Goal: Task Accomplishment & Management: Use online tool/utility

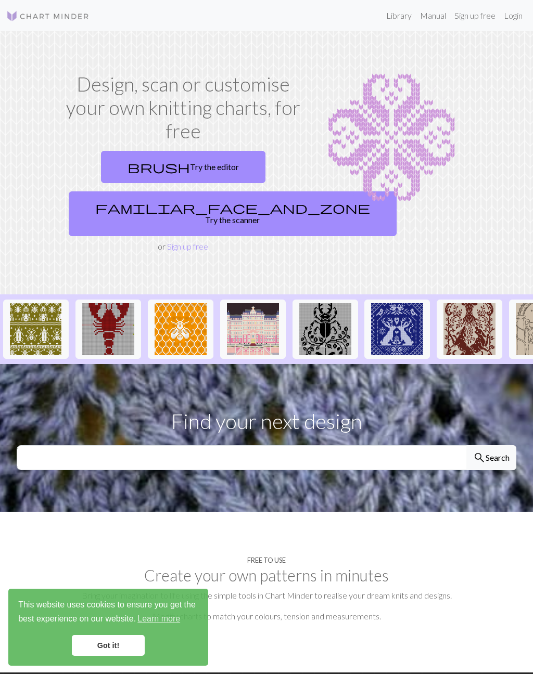
click at [526, 11] on link "Login" at bounding box center [512, 15] width 27 height 21
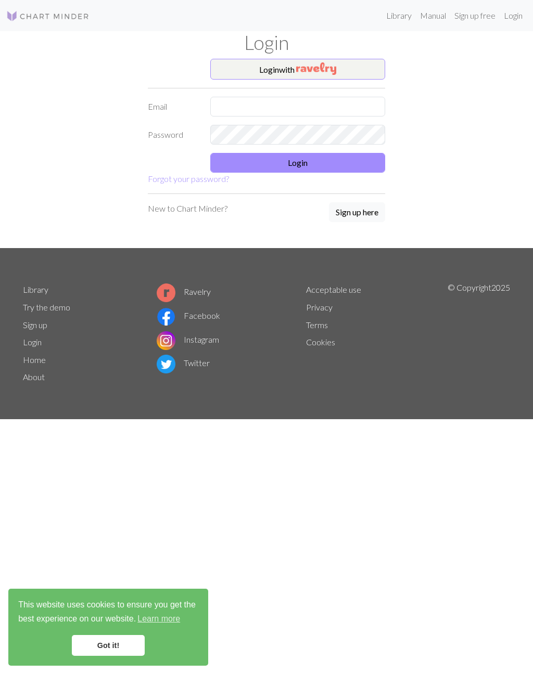
click at [345, 61] on button "Login with" at bounding box center [297, 69] width 175 height 21
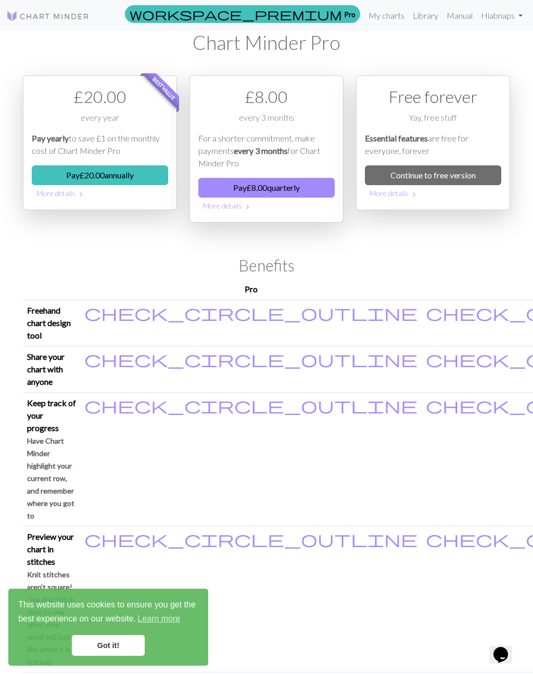
click at [466, 179] on link "Continue to free version" at bounding box center [433, 175] width 136 height 20
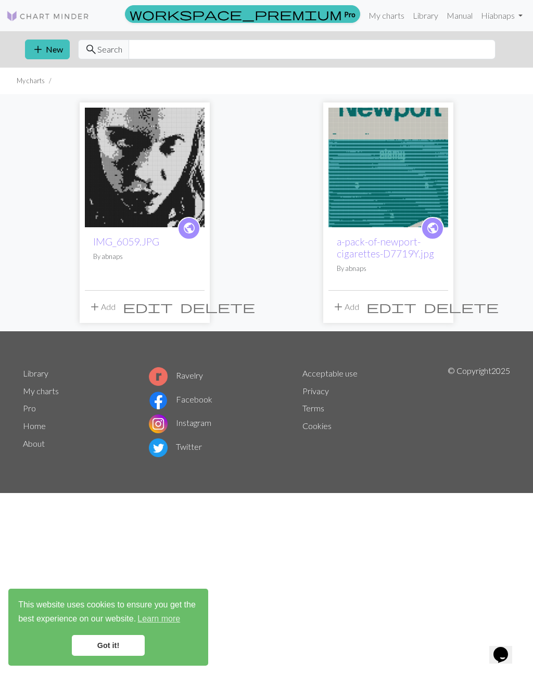
click at [439, 306] on span "delete" at bounding box center [460, 307] width 75 height 15
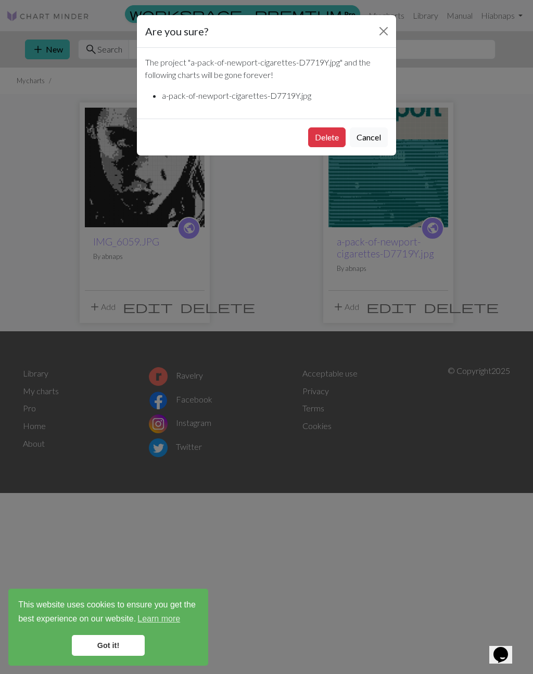
click at [367, 140] on button "Cancel" at bounding box center [369, 137] width 38 height 20
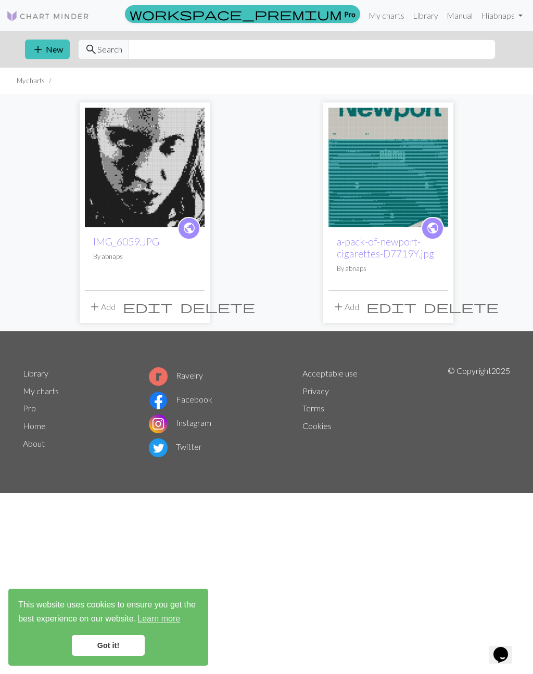
click at [54, 51] on button "add New" at bounding box center [47, 50] width 45 height 20
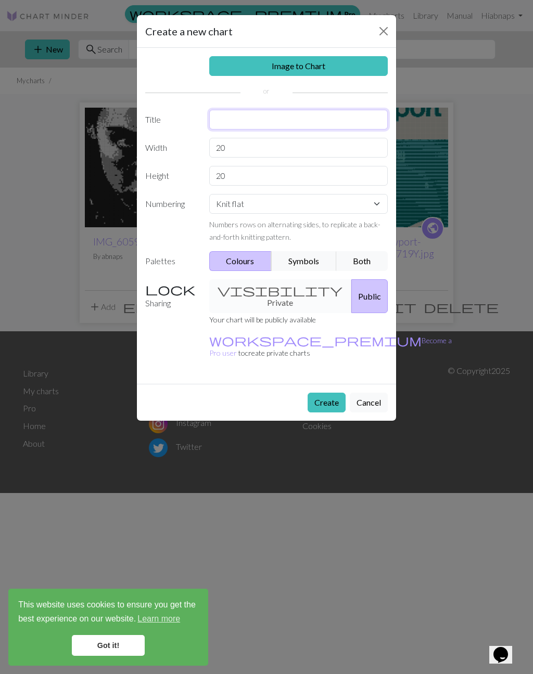
click at [267, 123] on input "text" at bounding box center [298, 120] width 179 height 20
click at [262, 151] on input "20" at bounding box center [298, 148] width 179 height 20
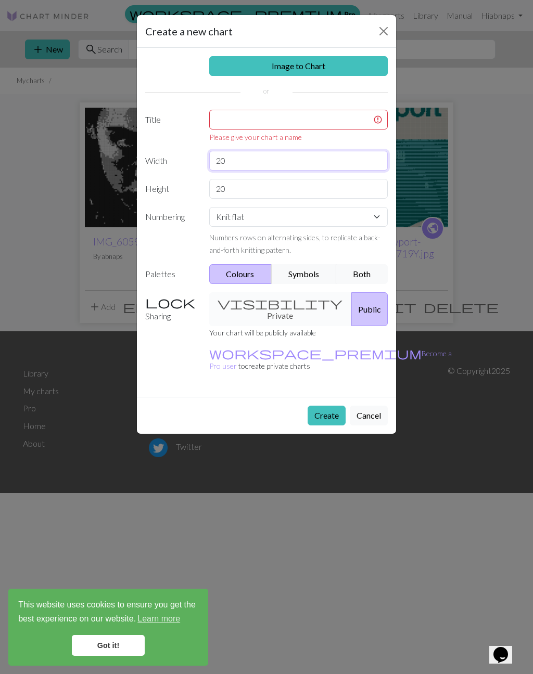
click at [238, 163] on input "20" at bounding box center [298, 161] width 179 height 20
click at [260, 165] on input "20" at bounding box center [298, 161] width 179 height 20
click at [221, 163] on input "20" at bounding box center [298, 161] width 179 height 20
type input "36"
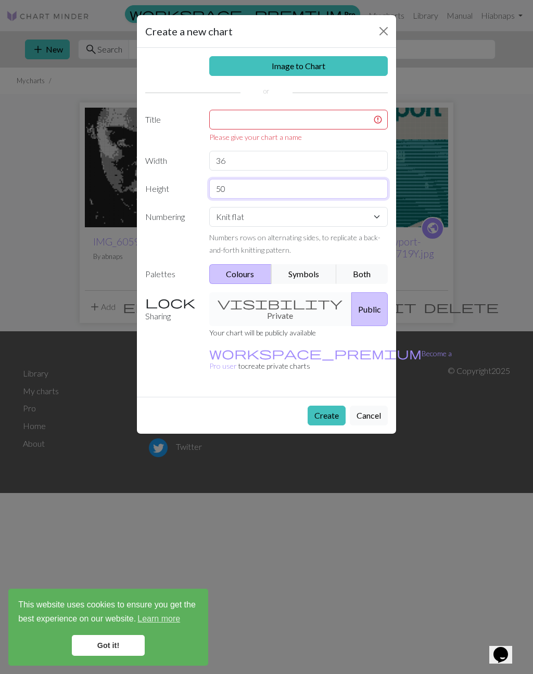
type input "50"
click at [270, 220] on select "Knit flat Knit in the round Lace knitting Cross stitch" at bounding box center [298, 217] width 179 height 20
select select "round"
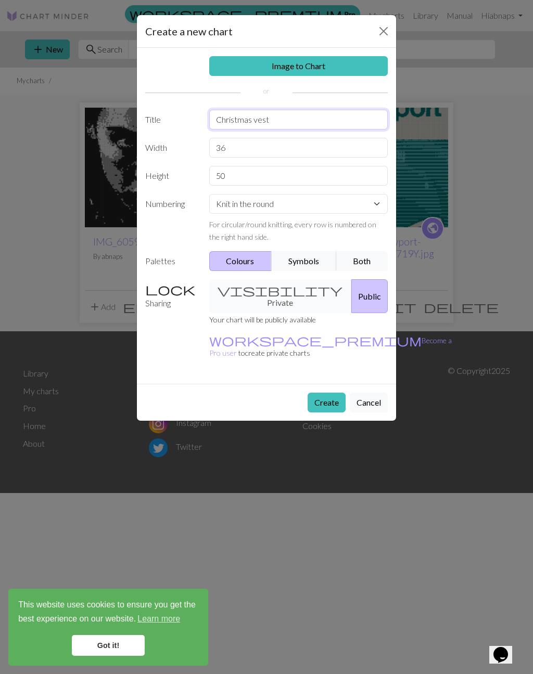
click at [278, 121] on input "Christmas vest" at bounding box center [298, 120] width 179 height 20
click at [257, 122] on input "Christmas vest" at bounding box center [298, 120] width 179 height 20
type input "Christmas Vest"
click at [262, 284] on div "visibility Private Public" at bounding box center [298, 296] width 191 height 34
click at [271, 291] on div "visibility Private Public" at bounding box center [298, 296] width 191 height 34
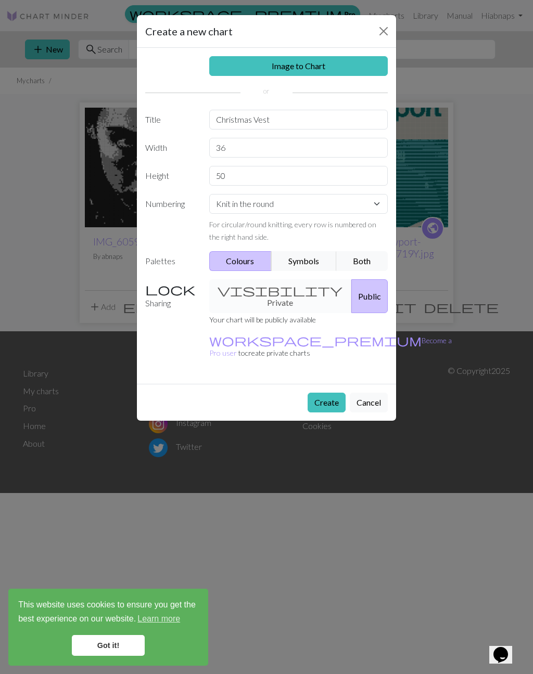
click at [266, 289] on div "visibility Private Public" at bounding box center [298, 296] width 191 height 34
click at [261, 289] on div "visibility Private Public" at bounding box center [298, 296] width 191 height 34
click at [273, 292] on div "visibility Private Public" at bounding box center [298, 296] width 191 height 34
click at [259, 286] on div "visibility Private Public" at bounding box center [298, 296] width 191 height 34
click at [329, 393] on button "Create" at bounding box center [326, 403] width 38 height 20
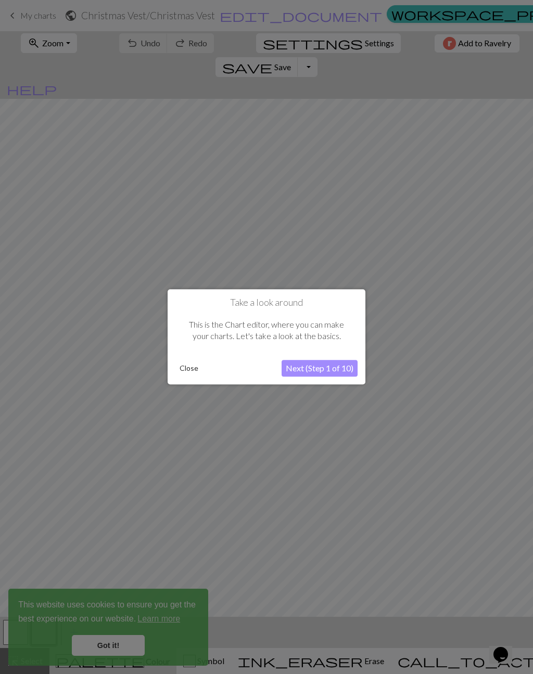
click at [185, 372] on button "Close" at bounding box center [188, 369] width 27 height 16
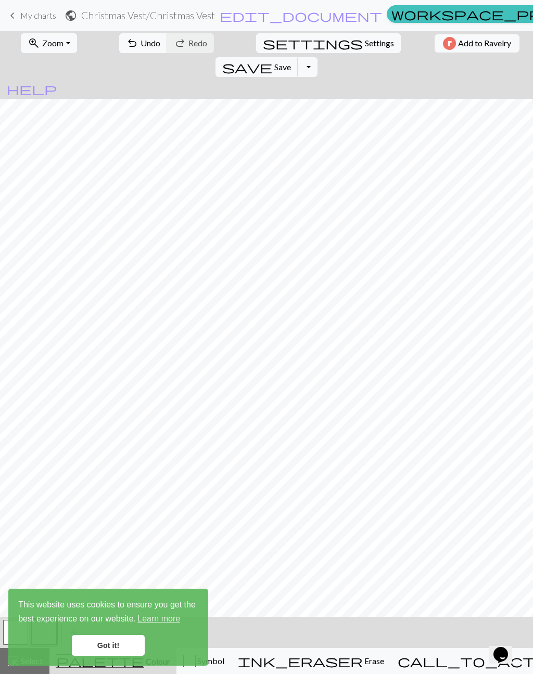
click at [124, 649] on link "Got it!" at bounding box center [108, 645] width 73 height 21
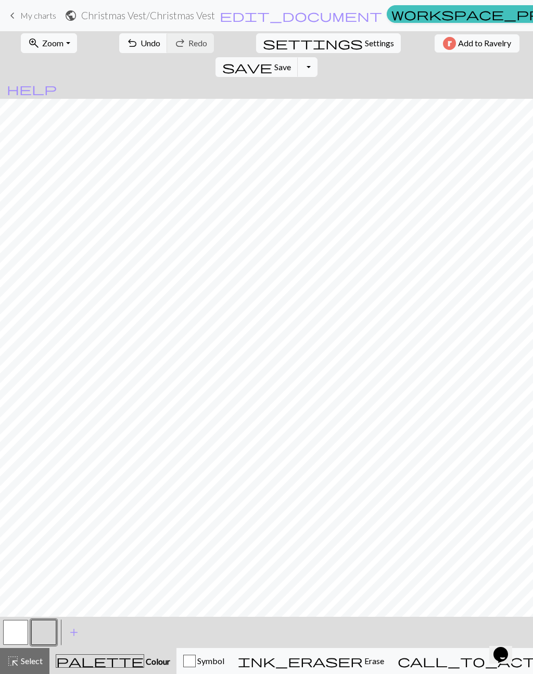
click at [20, 635] on button "button" at bounding box center [15, 632] width 25 height 25
click at [56, 633] on button "button" at bounding box center [43, 632] width 25 height 25
click at [49, 636] on button "button" at bounding box center [43, 632] width 25 height 25
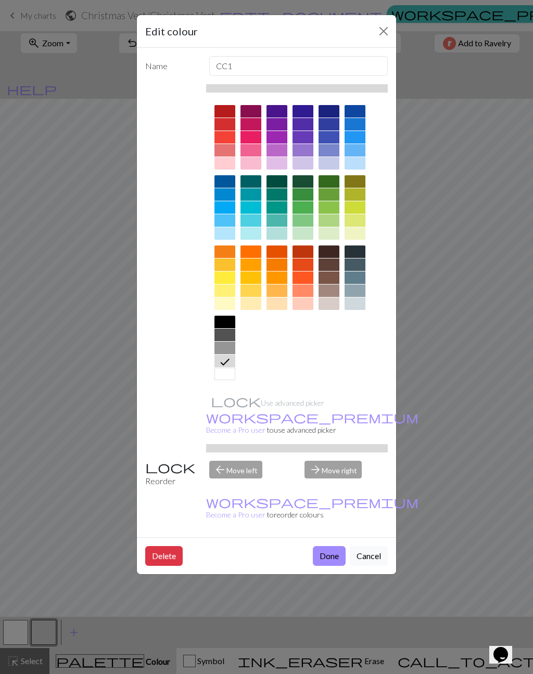
click at [228, 113] on div at bounding box center [224, 111] width 21 height 12
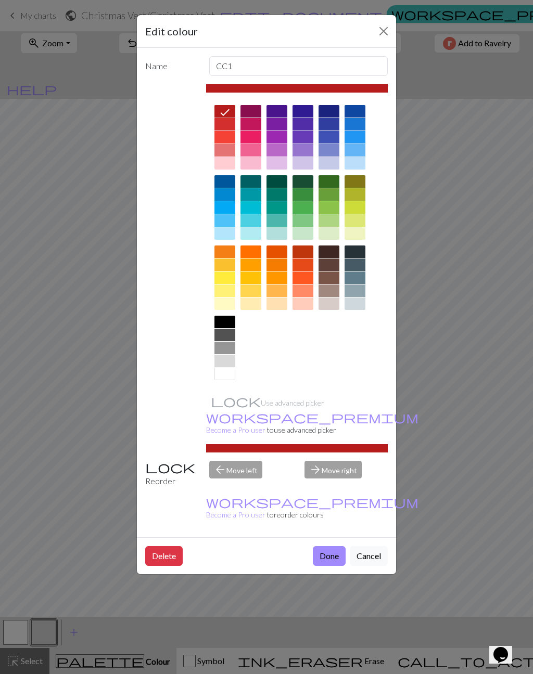
click at [322, 546] on button "Done" at bounding box center [329, 556] width 33 height 20
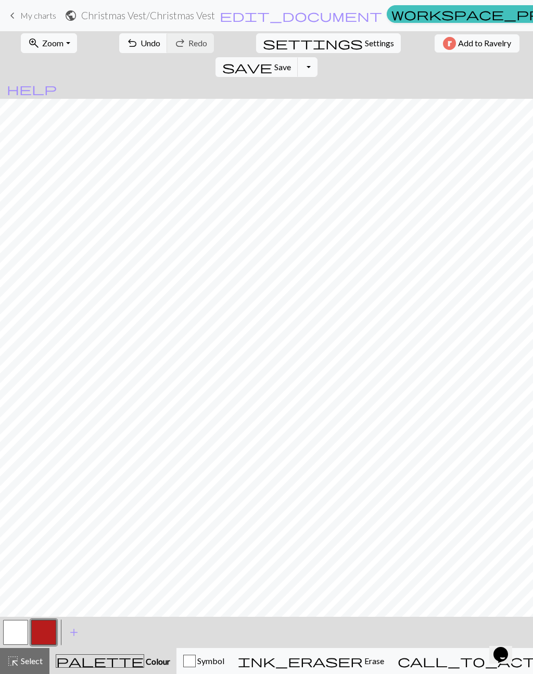
click at [11, 630] on button "button" at bounding box center [15, 632] width 25 height 25
click at [43, 626] on button "button" at bounding box center [43, 632] width 25 height 25
click at [20, 637] on button "button" at bounding box center [15, 632] width 25 height 25
click at [45, 638] on button "button" at bounding box center [43, 632] width 25 height 25
click at [21, 632] on button "button" at bounding box center [15, 632] width 25 height 25
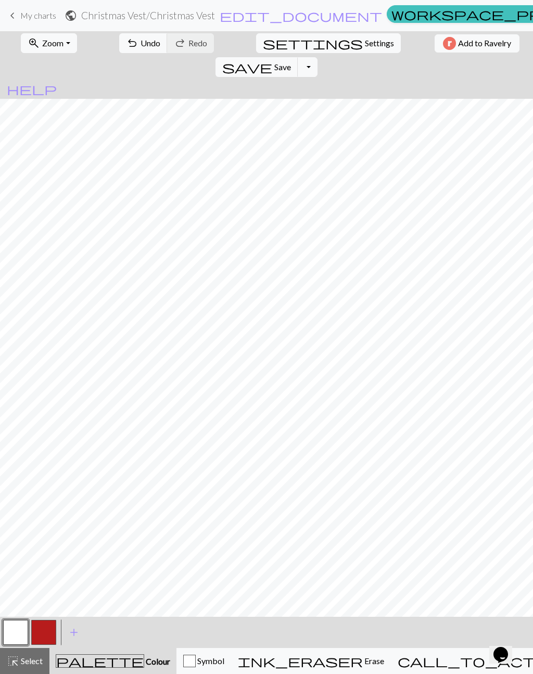
click at [52, 630] on button "button" at bounding box center [43, 632] width 25 height 25
click at [17, 633] on button "button" at bounding box center [15, 632] width 25 height 25
click at [49, 629] on button "button" at bounding box center [43, 632] width 25 height 25
click at [14, 633] on button "button" at bounding box center [15, 632] width 25 height 25
click at [46, 634] on button "button" at bounding box center [43, 632] width 25 height 25
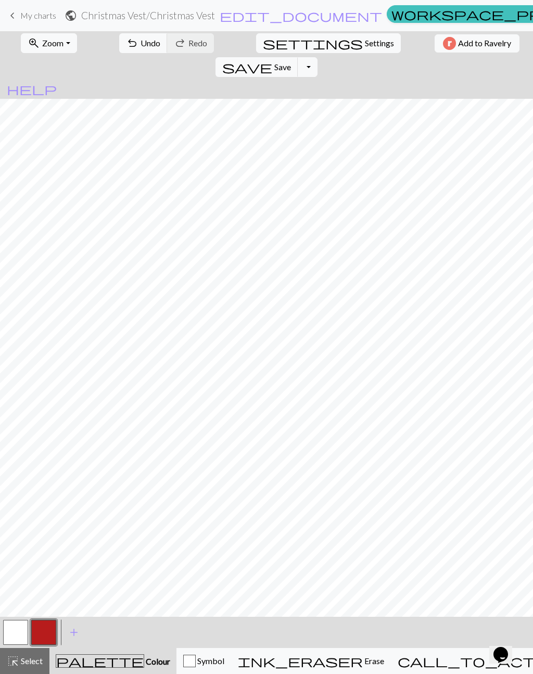
click at [17, 631] on button "button" at bounding box center [15, 632] width 25 height 25
click at [47, 639] on button "button" at bounding box center [43, 632] width 25 height 25
click at [17, 632] on button "button" at bounding box center [15, 632] width 25 height 25
click at [47, 638] on button "button" at bounding box center [43, 632] width 25 height 25
click at [17, 632] on button "button" at bounding box center [15, 632] width 25 height 25
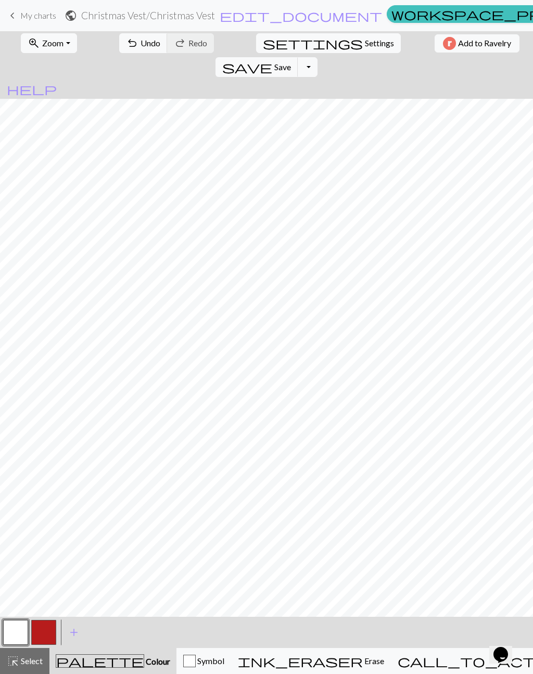
click at [52, 635] on button "button" at bounding box center [43, 632] width 25 height 25
click at [20, 634] on button "button" at bounding box center [15, 632] width 25 height 25
click at [37, 637] on button "button" at bounding box center [43, 632] width 25 height 25
click at [44, 630] on button "button" at bounding box center [43, 632] width 25 height 25
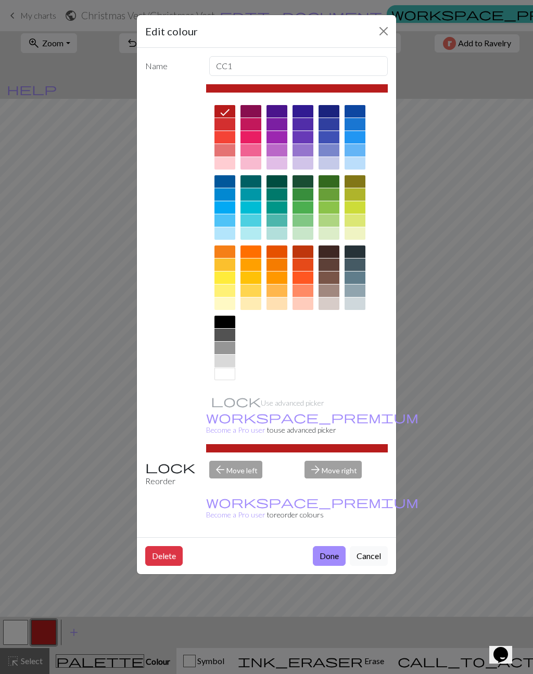
click at [329, 546] on button "Done" at bounding box center [329, 556] width 33 height 20
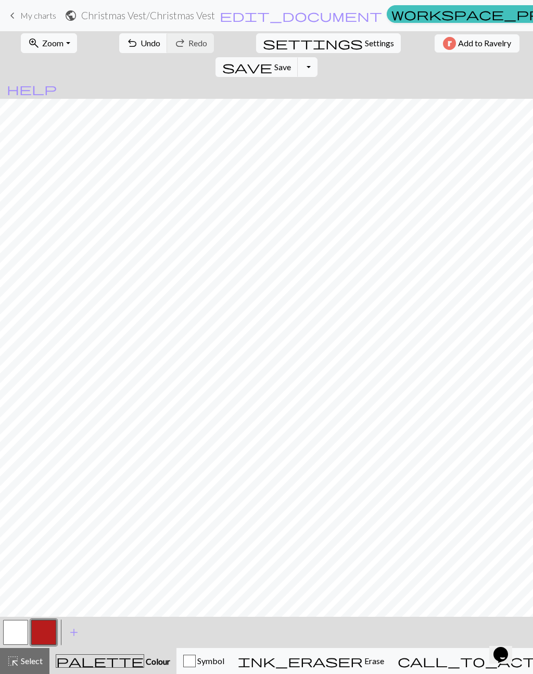
click at [22, 630] on button "button" at bounding box center [15, 632] width 25 height 25
click at [41, 636] on button "button" at bounding box center [43, 632] width 25 height 25
click at [17, 630] on button "button" at bounding box center [15, 632] width 25 height 25
click at [50, 633] on button "button" at bounding box center [43, 632] width 25 height 25
click at [21, 630] on button "button" at bounding box center [15, 632] width 25 height 25
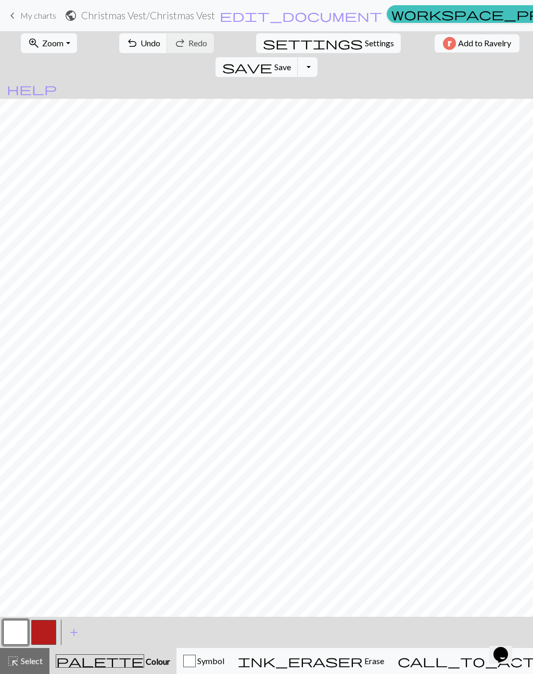
click at [37, 633] on button "button" at bounding box center [43, 632] width 25 height 25
click at [19, 632] on button "button" at bounding box center [15, 632] width 25 height 25
click at [42, 634] on button "button" at bounding box center [43, 632] width 25 height 25
click at [22, 629] on button "button" at bounding box center [15, 632] width 25 height 25
click at [52, 632] on button "button" at bounding box center [43, 632] width 25 height 25
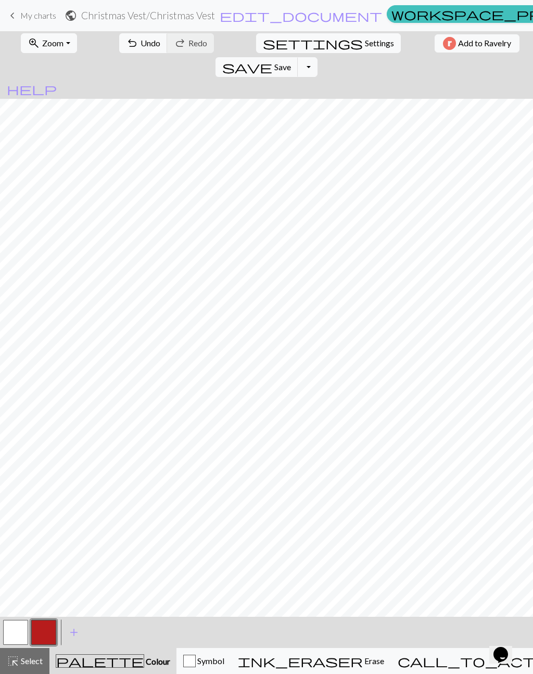
click at [20, 637] on button "button" at bounding box center [15, 632] width 25 height 25
click at [43, 634] on button "button" at bounding box center [43, 632] width 25 height 25
click at [20, 635] on button "button" at bounding box center [15, 632] width 25 height 25
click at [42, 638] on button "button" at bounding box center [43, 632] width 25 height 25
click at [20, 628] on button "button" at bounding box center [15, 632] width 25 height 25
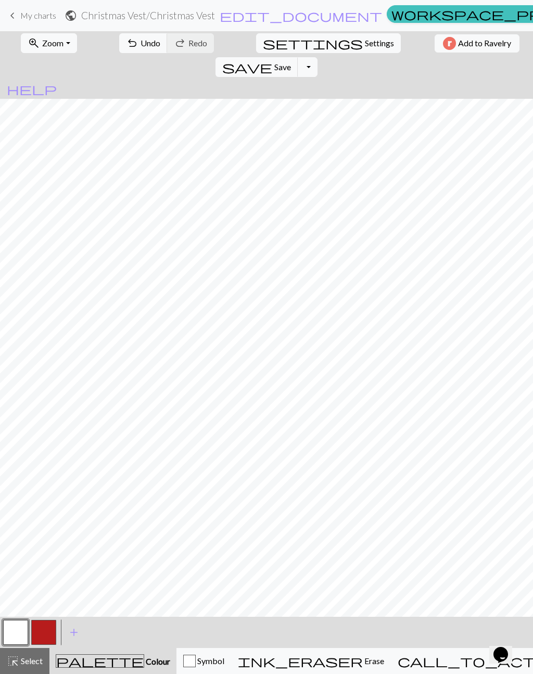
click at [48, 630] on button "button" at bounding box center [43, 632] width 25 height 25
click at [24, 636] on button "button" at bounding box center [15, 632] width 25 height 25
click at [43, 633] on button "button" at bounding box center [43, 632] width 25 height 25
click at [24, 632] on button "button" at bounding box center [15, 632] width 25 height 25
click at [48, 633] on button "button" at bounding box center [43, 632] width 25 height 25
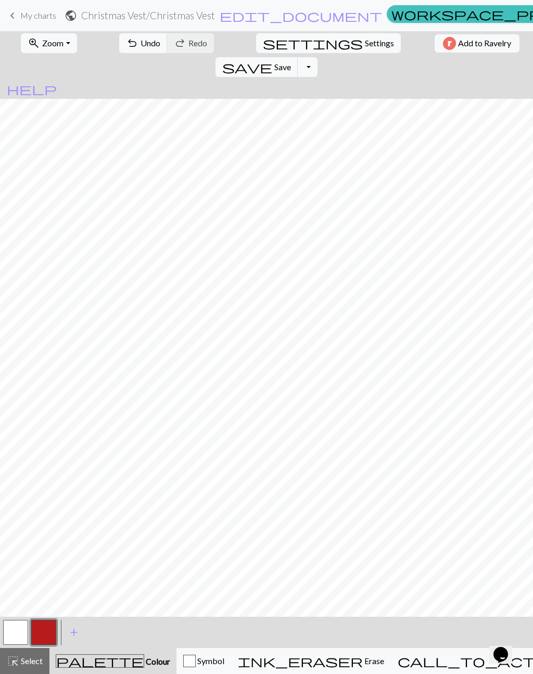
click at [24, 633] on button "button" at bounding box center [15, 632] width 25 height 25
click at [44, 635] on button "button" at bounding box center [43, 632] width 25 height 25
click at [10, 640] on button "button" at bounding box center [15, 632] width 25 height 25
click at [56, 632] on button "button" at bounding box center [43, 632] width 25 height 25
click at [17, 630] on button "button" at bounding box center [15, 632] width 25 height 25
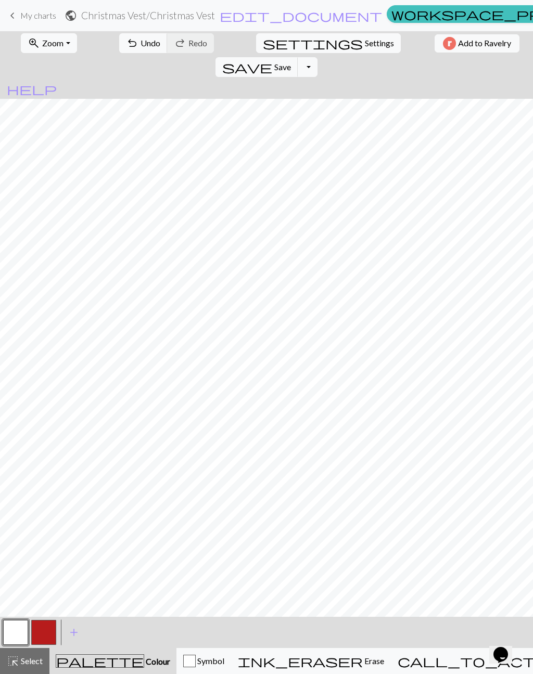
click at [17, 626] on button "button" at bounding box center [15, 632] width 25 height 25
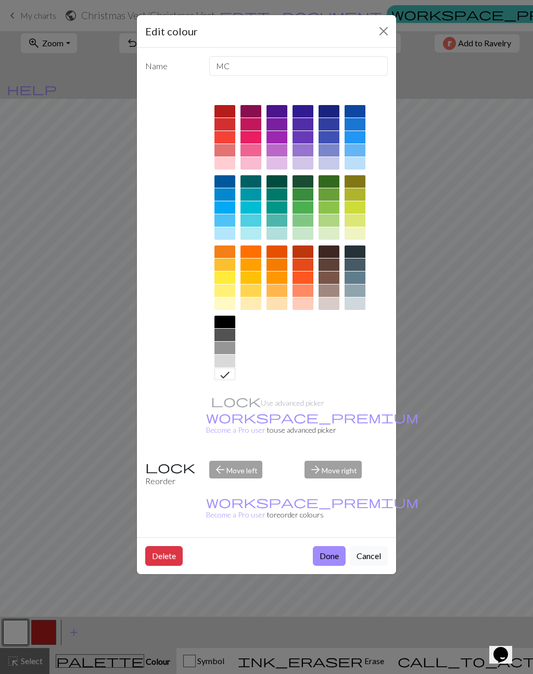
click at [366, 546] on button "Cancel" at bounding box center [369, 556] width 38 height 20
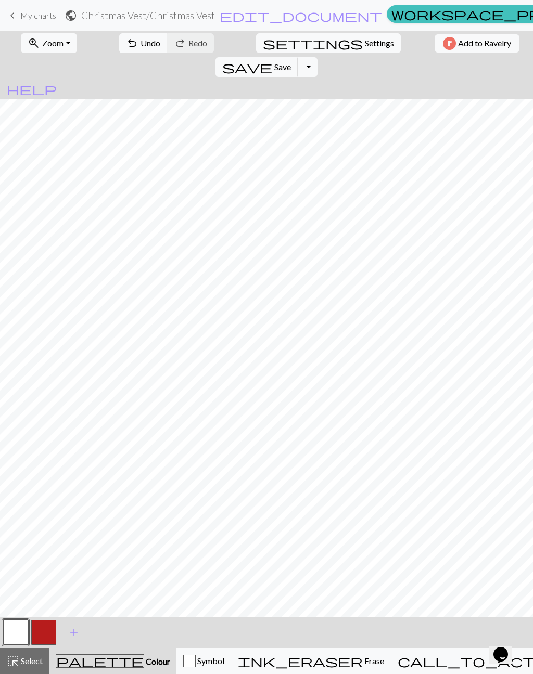
click at [53, 623] on button "button" at bounding box center [43, 632] width 25 height 25
click at [22, 631] on button "button" at bounding box center [15, 632] width 25 height 25
click at [42, 632] on button "button" at bounding box center [43, 632] width 25 height 25
click at [20, 632] on button "button" at bounding box center [15, 632] width 25 height 25
click at [46, 626] on button "button" at bounding box center [43, 632] width 25 height 25
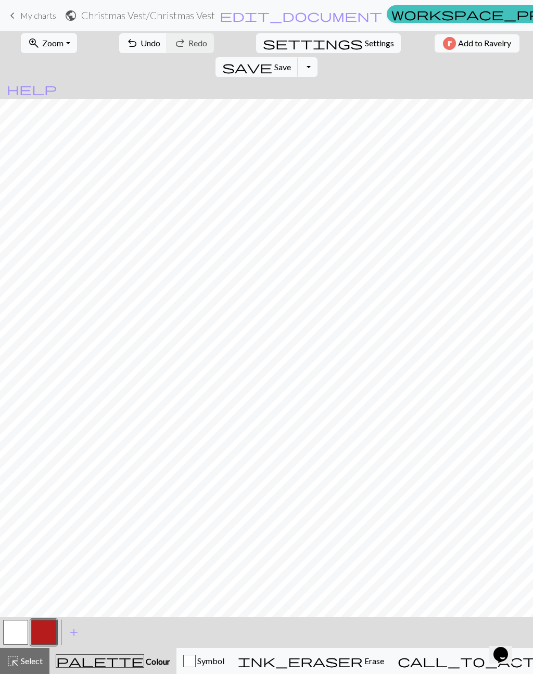
click at [10, 631] on button "button" at bounding box center [15, 632] width 25 height 25
click at [44, 630] on button "button" at bounding box center [43, 632] width 25 height 25
click at [21, 633] on button "button" at bounding box center [15, 632] width 25 height 25
click at [38, 634] on button "button" at bounding box center [43, 632] width 25 height 25
click at [18, 634] on button "button" at bounding box center [15, 632] width 25 height 25
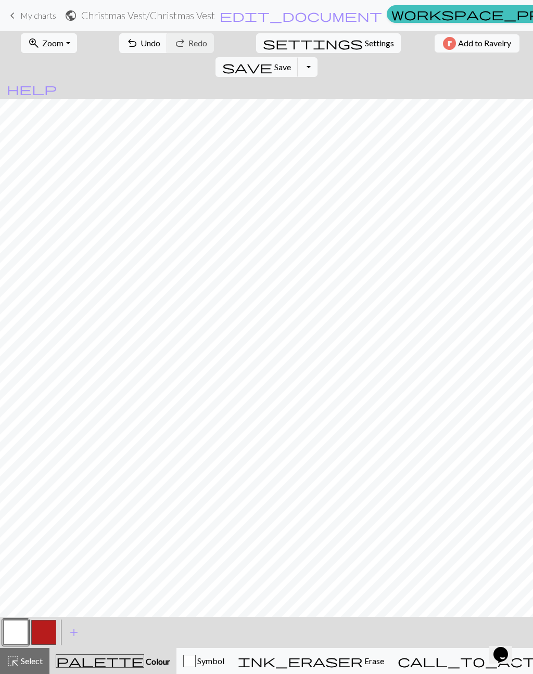
click at [37, 635] on button "button" at bounding box center [43, 632] width 25 height 25
click at [19, 633] on button "button" at bounding box center [15, 632] width 25 height 25
click at [46, 632] on button "button" at bounding box center [43, 632] width 25 height 25
click at [24, 624] on button "button" at bounding box center [15, 632] width 25 height 25
click at [46, 630] on button "button" at bounding box center [43, 632] width 25 height 25
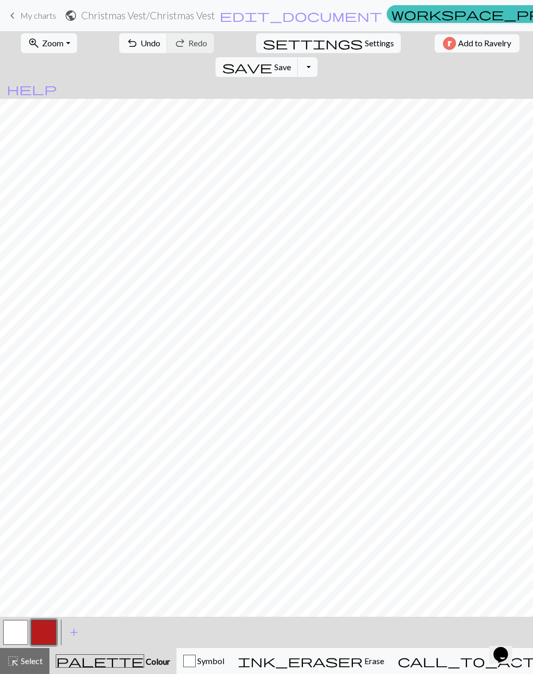
click at [22, 629] on button "button" at bounding box center [15, 632] width 25 height 25
click at [45, 629] on button "button" at bounding box center [43, 632] width 25 height 25
click at [19, 628] on button "button" at bounding box center [15, 632] width 25 height 25
click at [43, 628] on button "button" at bounding box center [43, 632] width 25 height 25
click at [13, 633] on button "button" at bounding box center [15, 632] width 25 height 25
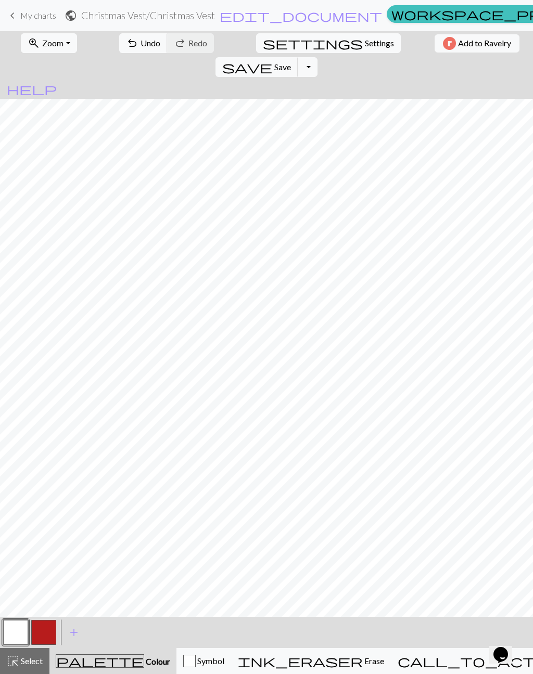
click at [34, 635] on button "button" at bounding box center [43, 632] width 25 height 25
click at [20, 636] on button "button" at bounding box center [15, 632] width 25 height 25
click at [47, 633] on button "button" at bounding box center [43, 632] width 25 height 25
click at [9, 632] on button "button" at bounding box center [15, 632] width 25 height 25
click at [47, 627] on button "button" at bounding box center [43, 632] width 25 height 25
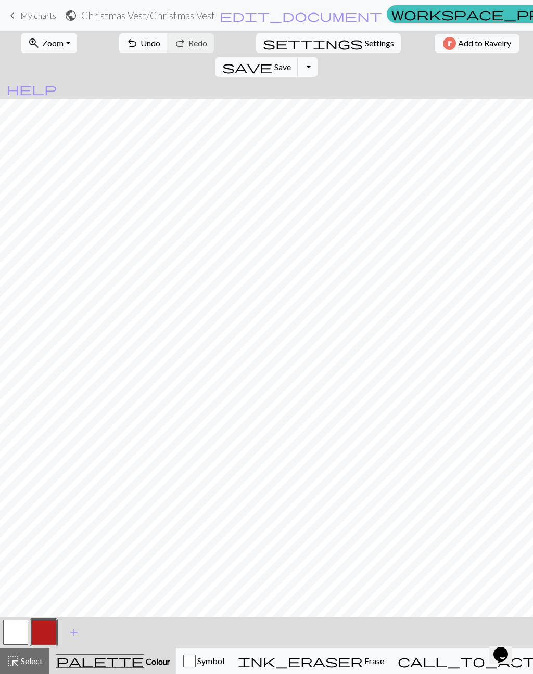
click at [22, 632] on button "button" at bounding box center [15, 632] width 25 height 25
click at [15, 632] on button "button" at bounding box center [15, 632] width 25 height 25
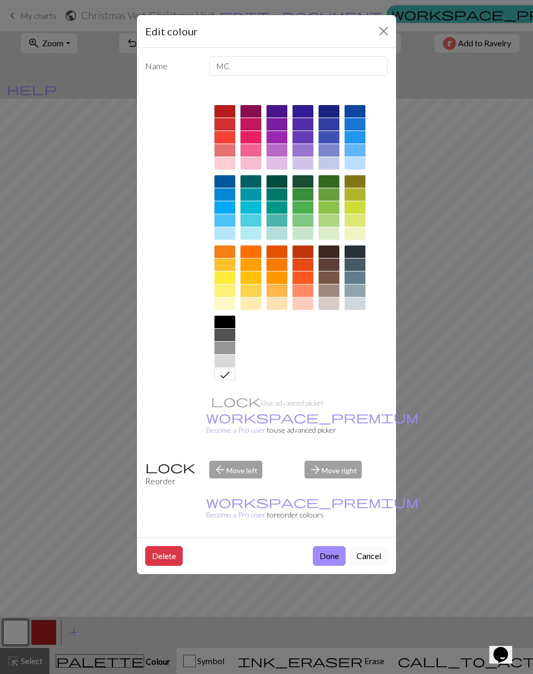
click at [330, 546] on button "Done" at bounding box center [329, 556] width 33 height 20
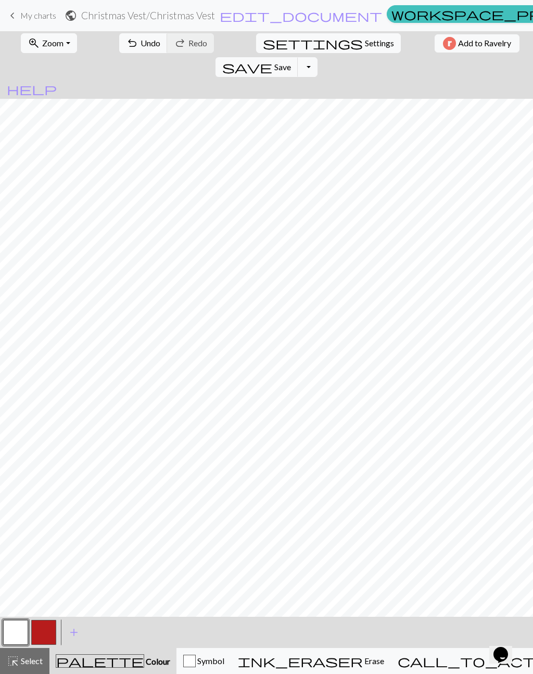
click at [45, 635] on button "button" at bounding box center [43, 632] width 25 height 25
click at [17, 630] on button "button" at bounding box center [15, 632] width 25 height 25
click at [13, 626] on button "button" at bounding box center [15, 632] width 25 height 25
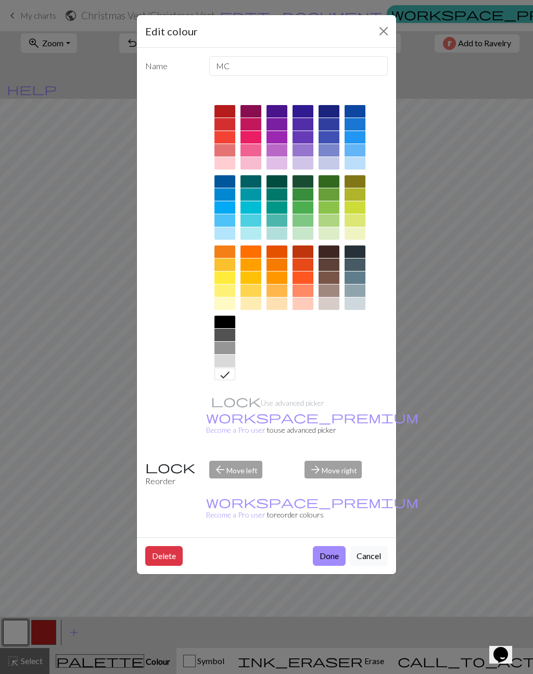
click at [328, 546] on button "Done" at bounding box center [329, 556] width 33 height 20
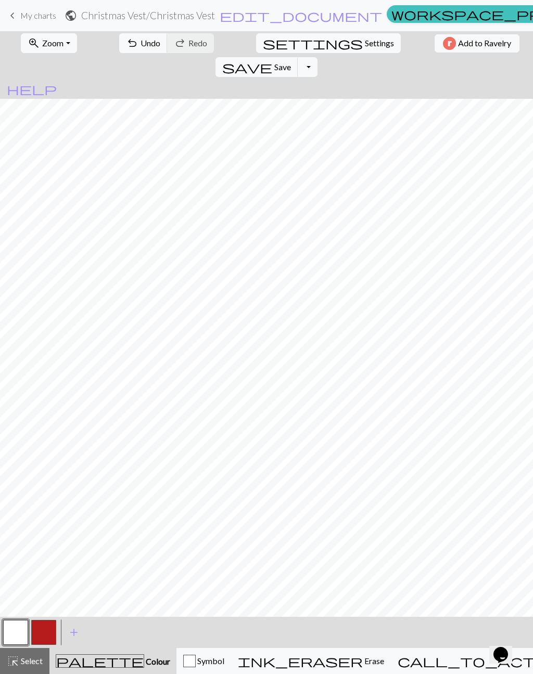
click at [44, 629] on button "button" at bounding box center [43, 632] width 25 height 25
click at [15, 635] on button "button" at bounding box center [15, 632] width 25 height 25
click at [37, 629] on button "button" at bounding box center [43, 632] width 25 height 25
click at [21, 634] on button "button" at bounding box center [15, 632] width 25 height 25
click at [39, 635] on button "button" at bounding box center [43, 632] width 25 height 25
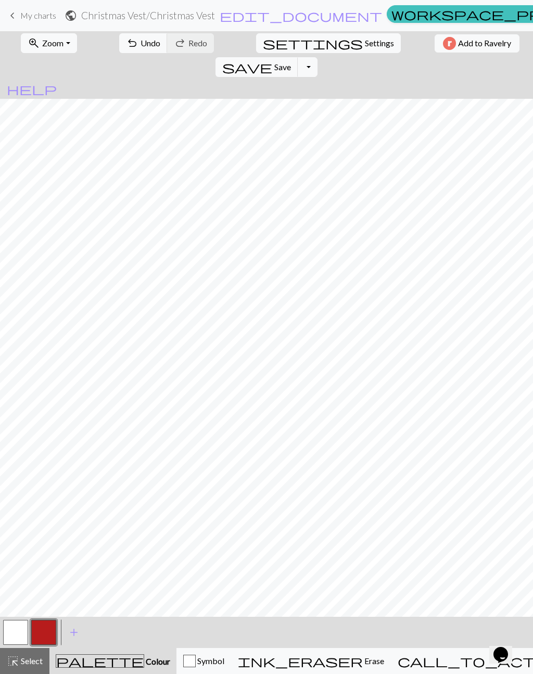
click at [18, 632] on button "button" at bounding box center [15, 632] width 25 height 25
click at [46, 629] on button "button" at bounding box center [43, 632] width 25 height 25
click at [20, 632] on button "button" at bounding box center [15, 632] width 25 height 25
click at [45, 633] on button "button" at bounding box center [43, 632] width 25 height 25
click at [22, 634] on button "button" at bounding box center [15, 632] width 25 height 25
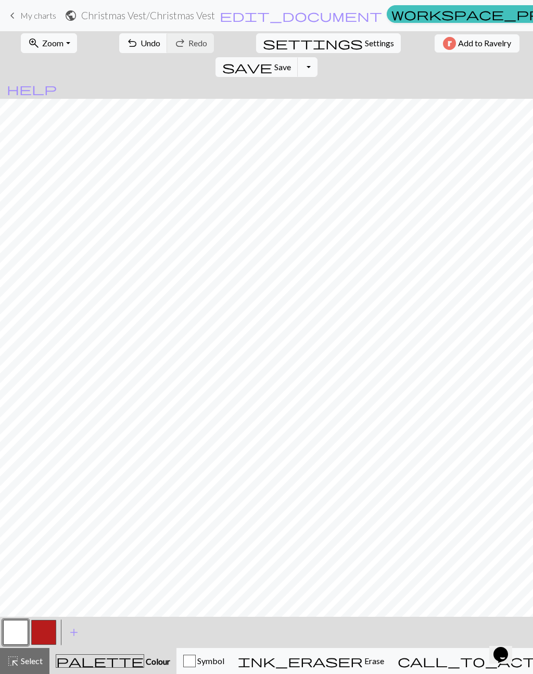
click at [46, 634] on button "button" at bounding box center [43, 632] width 25 height 25
click at [21, 627] on button "button" at bounding box center [15, 632] width 25 height 25
click at [47, 634] on button "button" at bounding box center [43, 632] width 25 height 25
click at [12, 633] on button "button" at bounding box center [15, 632] width 25 height 25
click at [42, 630] on button "button" at bounding box center [43, 632] width 25 height 25
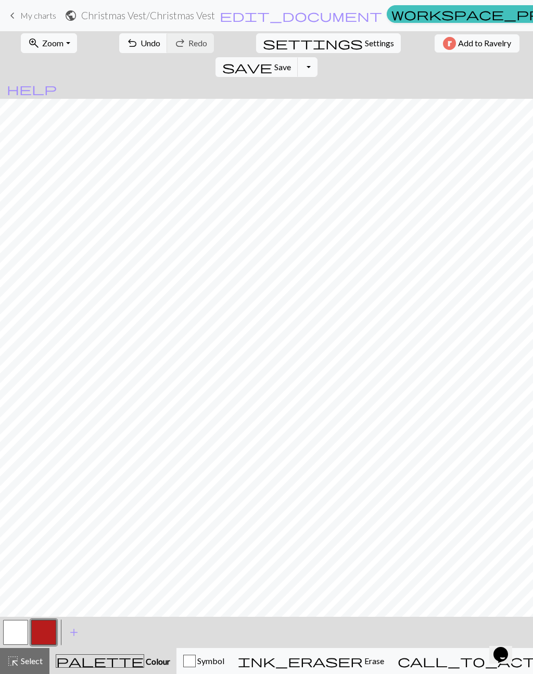
click at [19, 637] on button "button" at bounding box center [15, 632] width 25 height 25
click at [44, 629] on button "button" at bounding box center [43, 632] width 25 height 25
click at [20, 637] on button "button" at bounding box center [15, 632] width 25 height 25
click at [50, 630] on button "button" at bounding box center [43, 632] width 25 height 25
click at [21, 633] on button "button" at bounding box center [15, 632] width 25 height 25
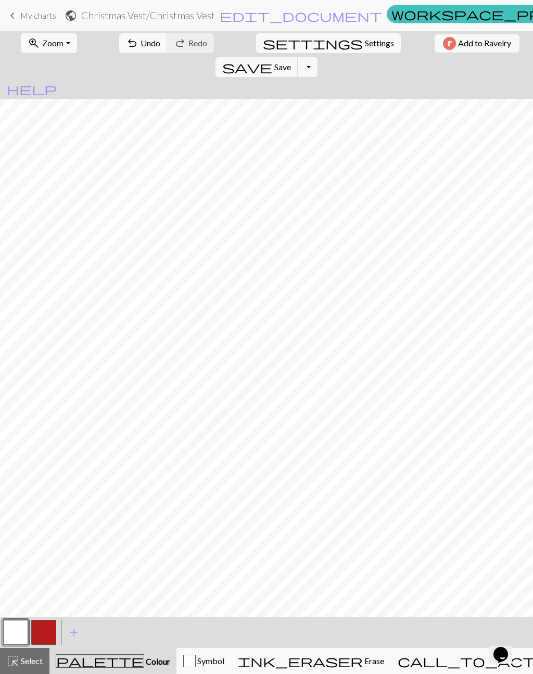
click at [33, 640] on button "button" at bounding box center [43, 632] width 25 height 25
click at [12, 632] on button "button" at bounding box center [15, 632] width 25 height 25
click at [45, 628] on button "button" at bounding box center [43, 632] width 25 height 25
click at [43, 626] on button "button" at bounding box center [43, 632] width 25 height 25
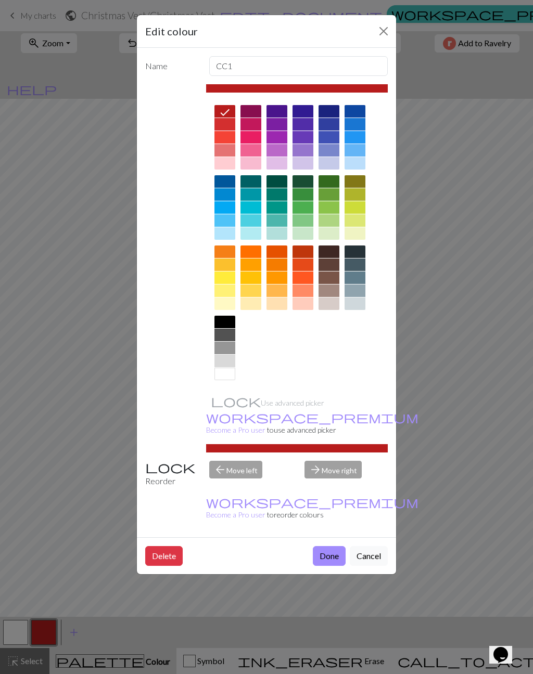
click at [323, 546] on button "Done" at bounding box center [329, 556] width 33 height 20
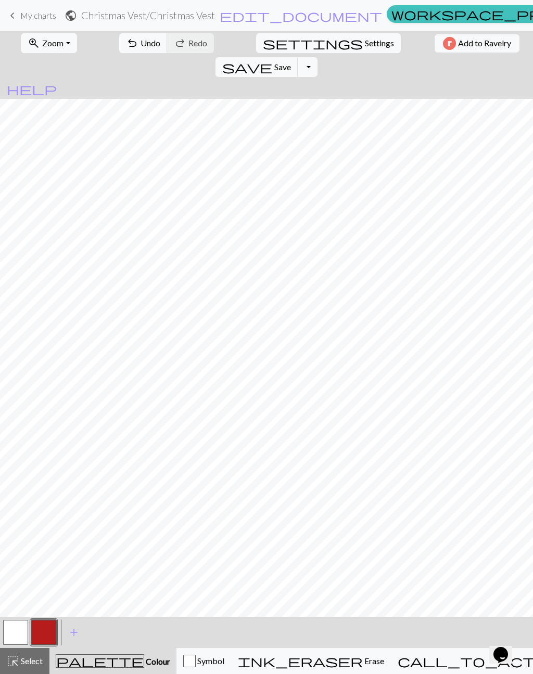
click at [10, 635] on button "button" at bounding box center [15, 632] width 25 height 25
click at [41, 629] on button "button" at bounding box center [43, 632] width 25 height 25
click at [12, 625] on button "button" at bounding box center [15, 632] width 25 height 25
click at [45, 634] on button "button" at bounding box center [43, 632] width 25 height 25
click at [8, 632] on button "button" at bounding box center [15, 632] width 25 height 25
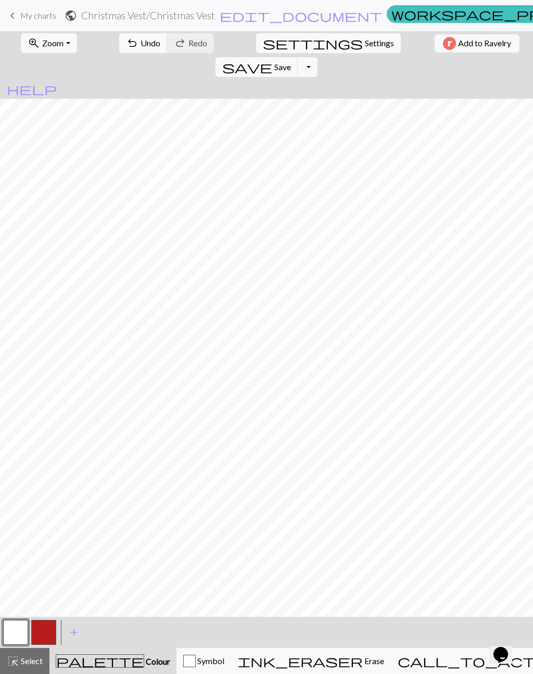
click at [43, 627] on button "button" at bounding box center [43, 632] width 25 height 25
click at [42, 632] on button "button" at bounding box center [43, 632] width 25 height 25
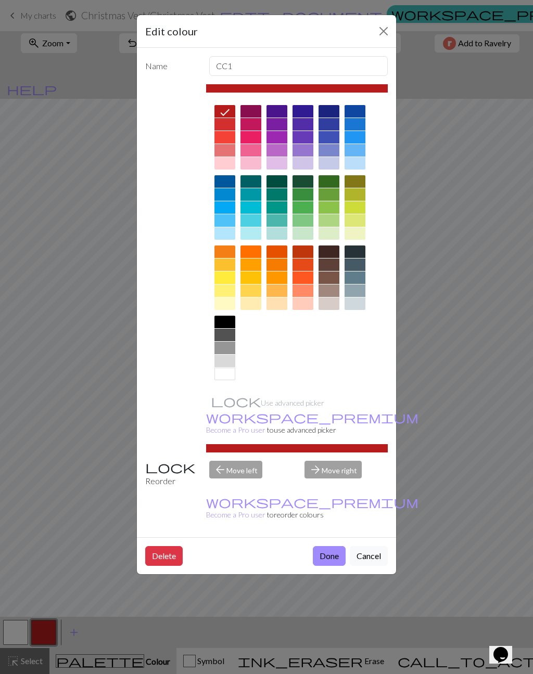
click at [327, 546] on button "Done" at bounding box center [329, 556] width 33 height 20
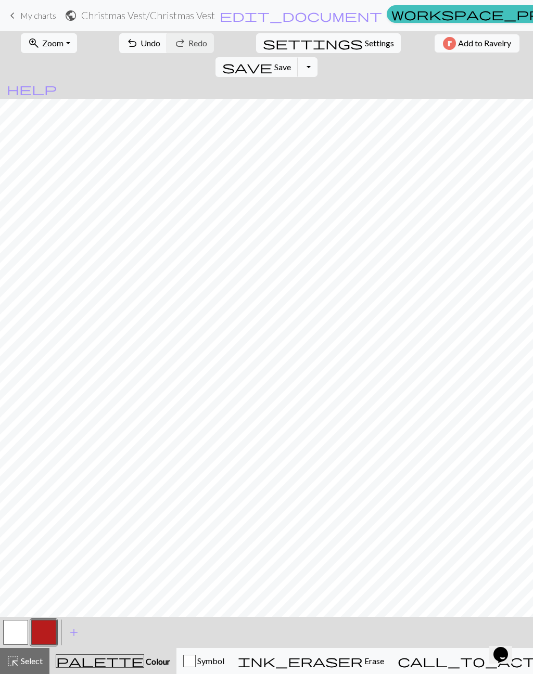
click at [12, 633] on button "button" at bounding box center [15, 632] width 25 height 25
click at [42, 632] on button "button" at bounding box center [43, 632] width 25 height 25
click at [11, 633] on button "button" at bounding box center [15, 632] width 25 height 25
click at [40, 631] on button "button" at bounding box center [43, 632] width 25 height 25
click at [14, 626] on button "button" at bounding box center [15, 632] width 25 height 25
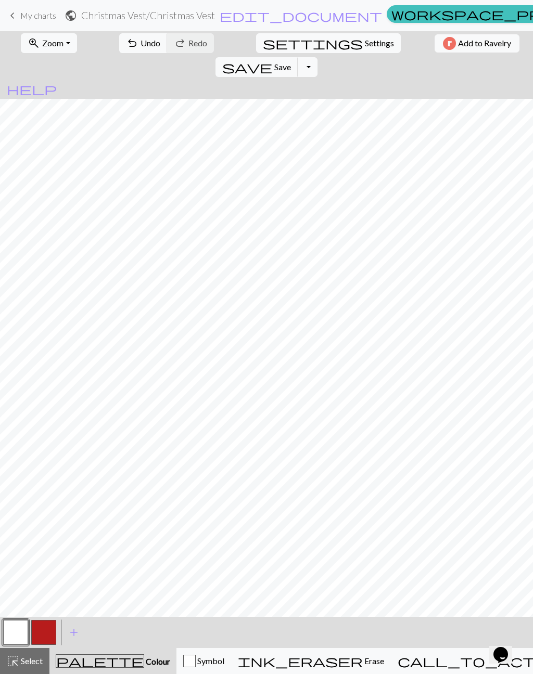
click at [42, 629] on button "button" at bounding box center [43, 632] width 25 height 25
click at [17, 629] on button "button" at bounding box center [15, 632] width 25 height 25
click at [16, 628] on button "button" at bounding box center [15, 632] width 25 height 25
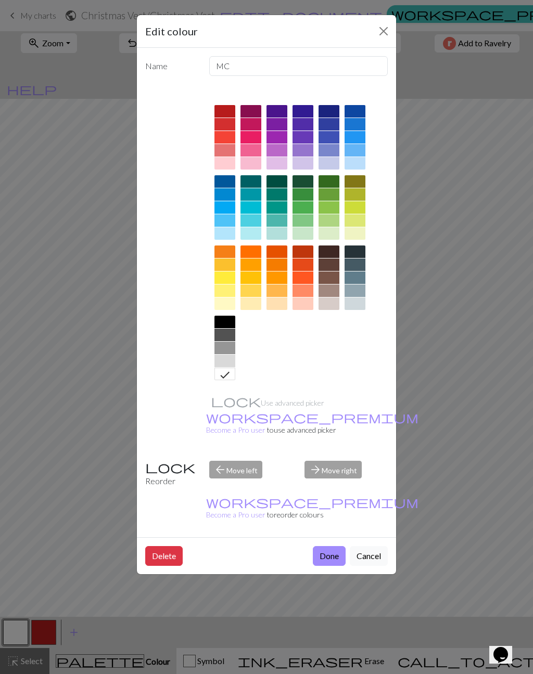
click at [41, 626] on div "Edit colour Name MC Use advanced picker workspace_premium Become a Pro user to …" at bounding box center [266, 337] width 533 height 674
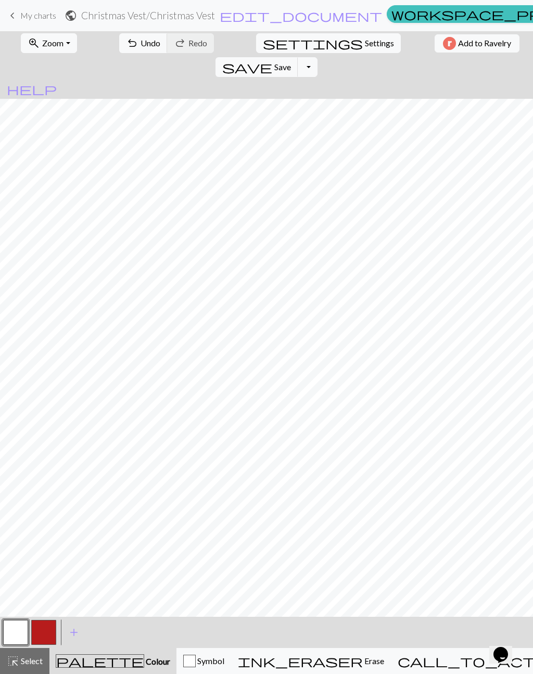
click at [42, 628] on button "button" at bounding box center [43, 632] width 25 height 25
click at [18, 634] on button "button" at bounding box center [15, 632] width 25 height 25
click at [42, 630] on button "button" at bounding box center [43, 632] width 25 height 25
click at [19, 628] on button "button" at bounding box center [15, 632] width 25 height 25
click at [45, 629] on button "button" at bounding box center [43, 632] width 25 height 25
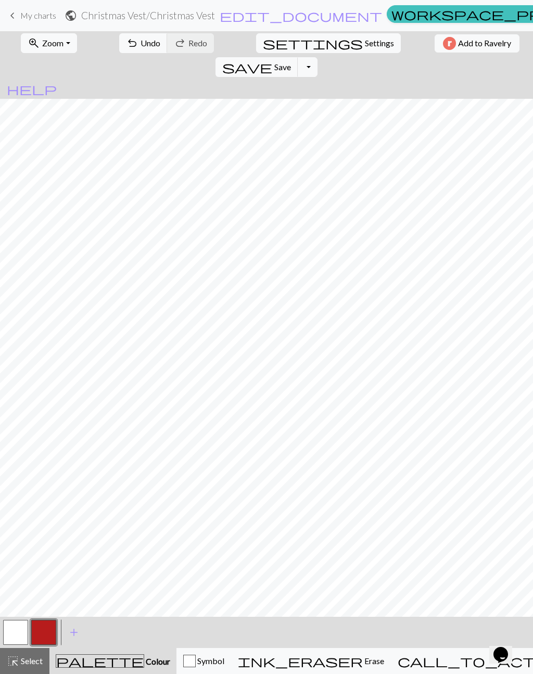
click at [17, 632] on button "button" at bounding box center [15, 632] width 25 height 25
click at [38, 637] on button "button" at bounding box center [43, 632] width 25 height 25
click at [20, 628] on button "button" at bounding box center [15, 632] width 25 height 25
click at [45, 638] on button "button" at bounding box center [43, 632] width 25 height 25
click at [10, 635] on button "button" at bounding box center [15, 632] width 25 height 25
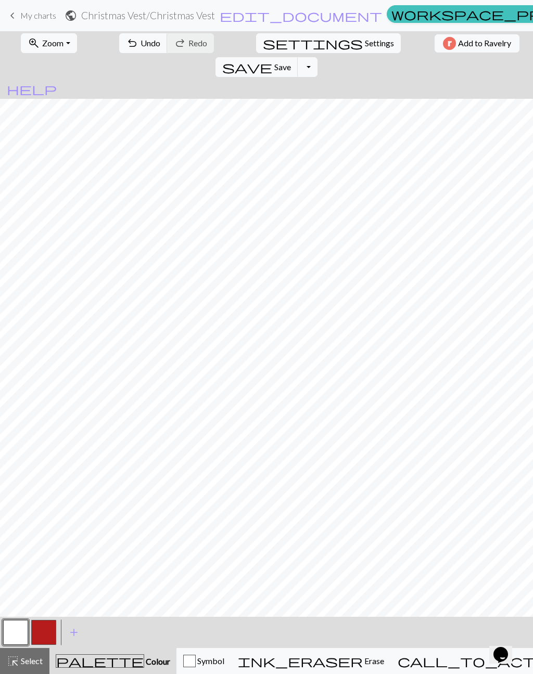
click at [49, 637] on button "button" at bounding box center [43, 632] width 25 height 25
click at [19, 627] on button "button" at bounding box center [15, 632] width 25 height 25
click at [42, 633] on button "button" at bounding box center [43, 632] width 25 height 25
click at [21, 629] on button "button" at bounding box center [15, 632] width 25 height 25
click at [45, 633] on button "button" at bounding box center [43, 632] width 25 height 25
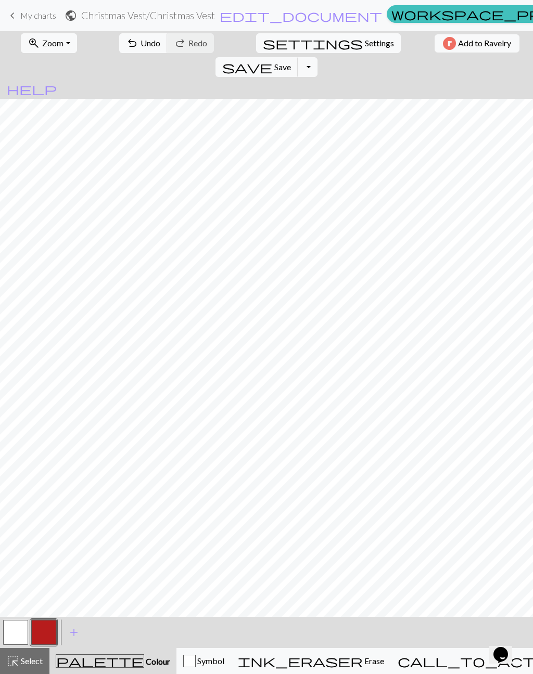
click at [16, 642] on button "button" at bounding box center [15, 632] width 25 height 25
click at [43, 636] on button "button" at bounding box center [43, 632] width 25 height 25
click at [12, 632] on button "button" at bounding box center [15, 632] width 25 height 25
click at [40, 630] on button "button" at bounding box center [43, 632] width 25 height 25
click at [22, 630] on button "button" at bounding box center [15, 632] width 25 height 25
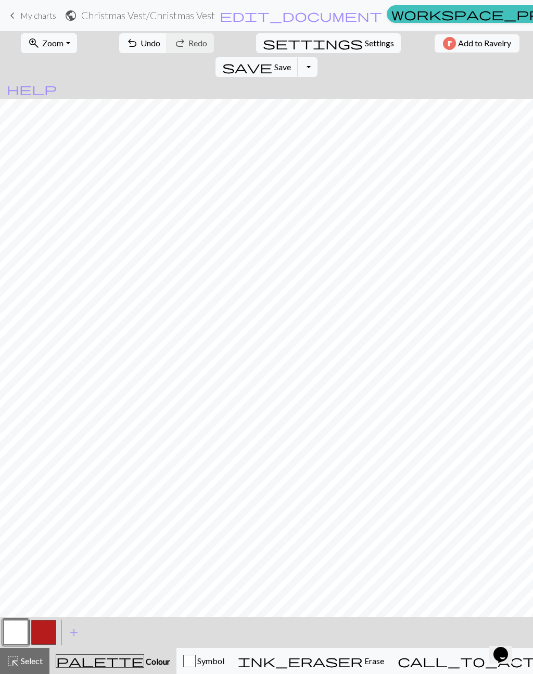
click at [16, 624] on button "button" at bounding box center [15, 632] width 25 height 25
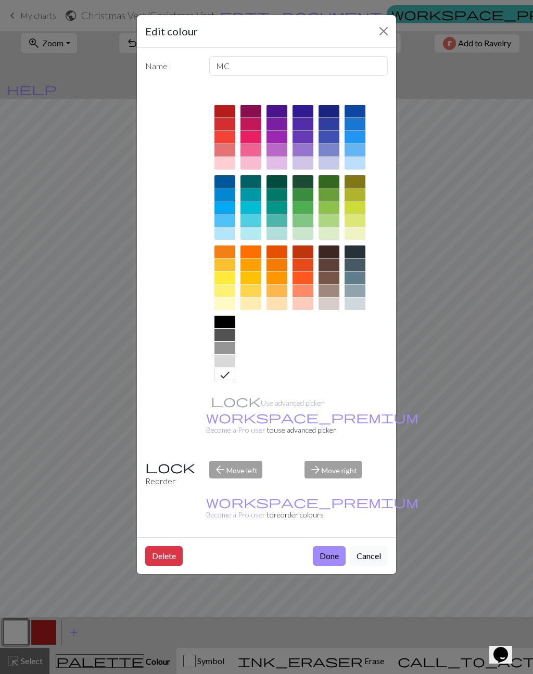
click at [329, 546] on button "Done" at bounding box center [329, 556] width 33 height 20
